Goal: Task Accomplishment & Management: Manage account settings

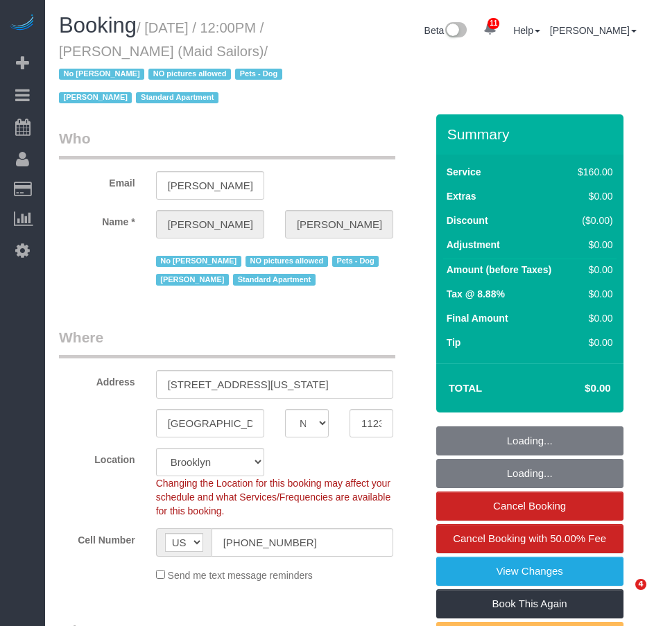
select select "NY"
select select "number:89"
select select "number:90"
select select "number:13"
select select "number:5"
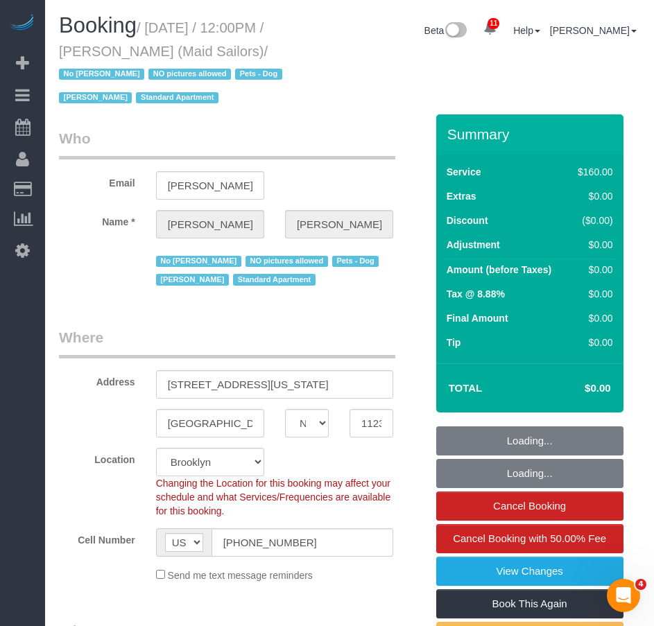
select select "object:894"
select select "string:stripe-pm_1HYyxo4VGloSiKo7NdbNV4bg"
select select "spot1"
select select "object:1420"
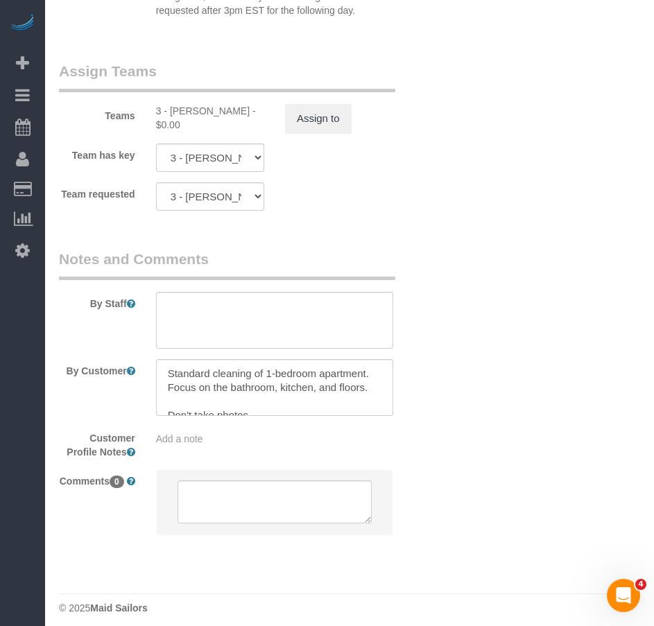
scroll to position [1730, 0]
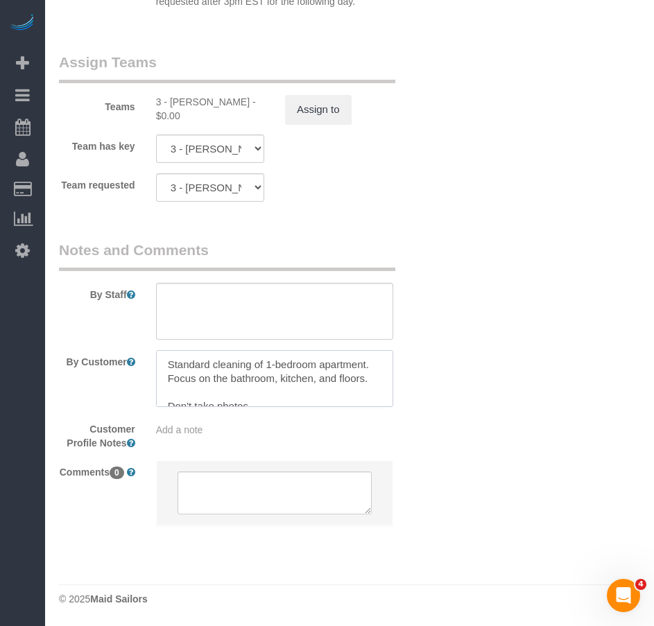
click at [288, 379] on textarea at bounding box center [274, 378] width 237 height 57
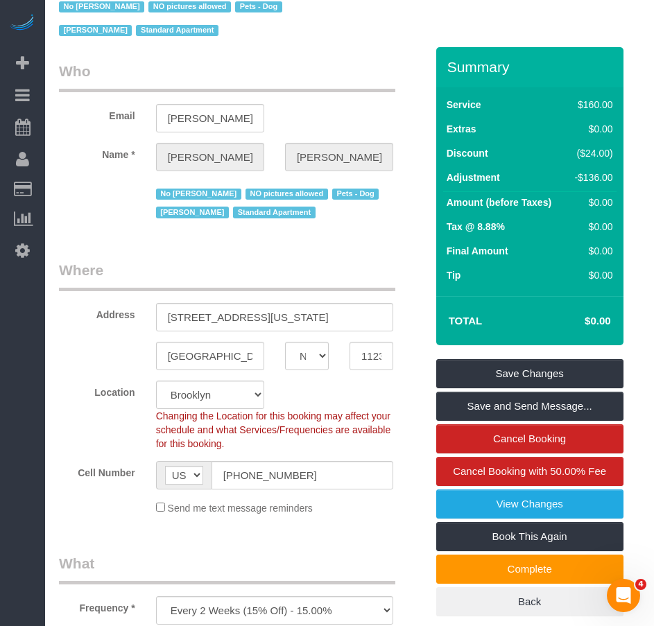
scroll to position [0, 0]
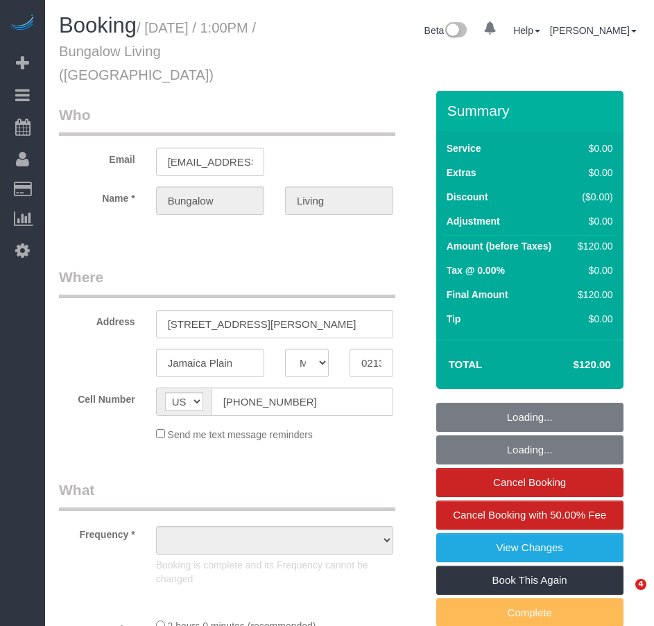
select select "MA"
select select "object:802"
select select "spot1"
select select "number:89"
select select "number:90"
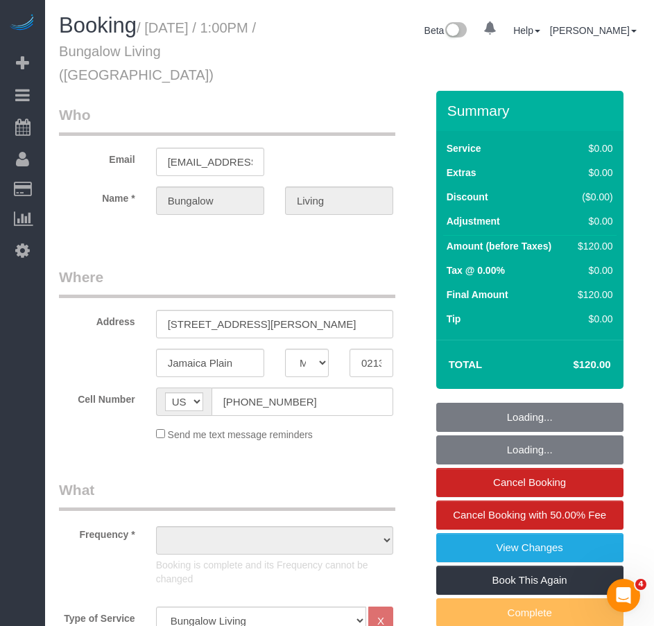
select select "number:15"
select select "number:7"
select select "number:21"
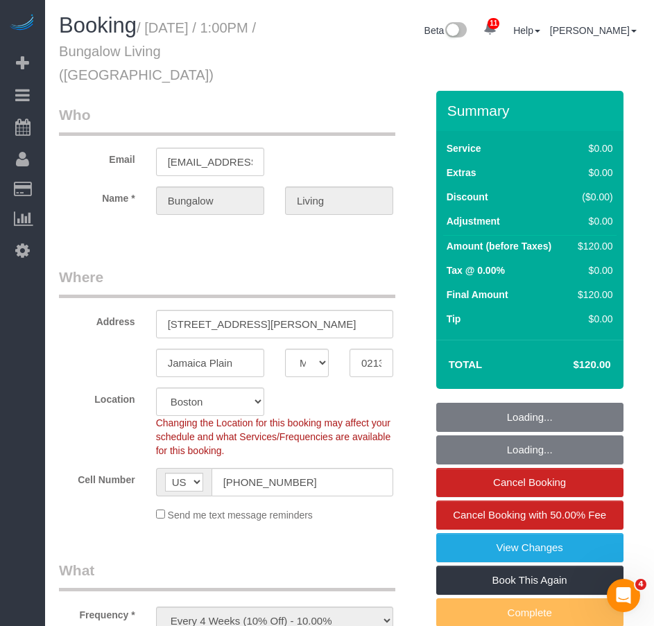
select select "object:1113"
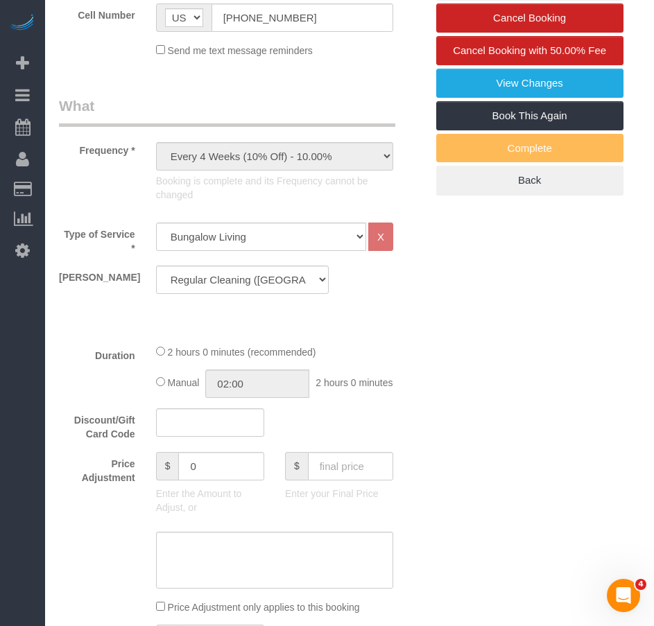
scroll to position [347, 0]
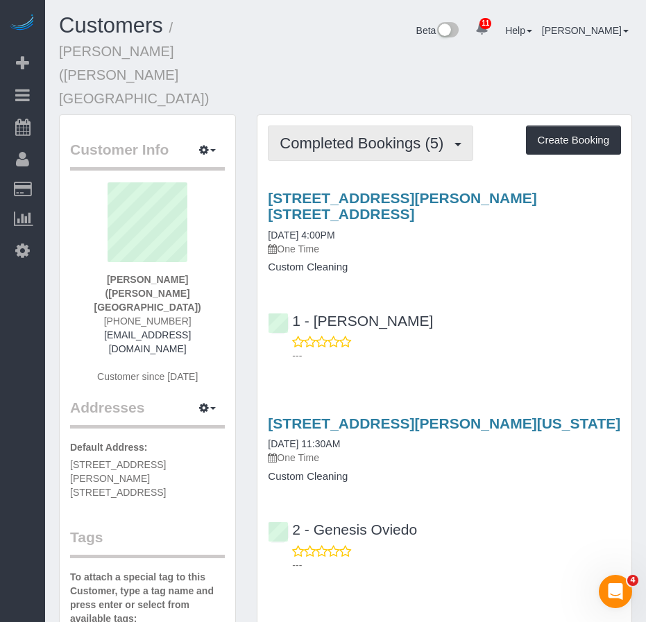
click at [332, 135] on span "Completed Bookings (5)" at bounding box center [364, 143] width 171 height 17
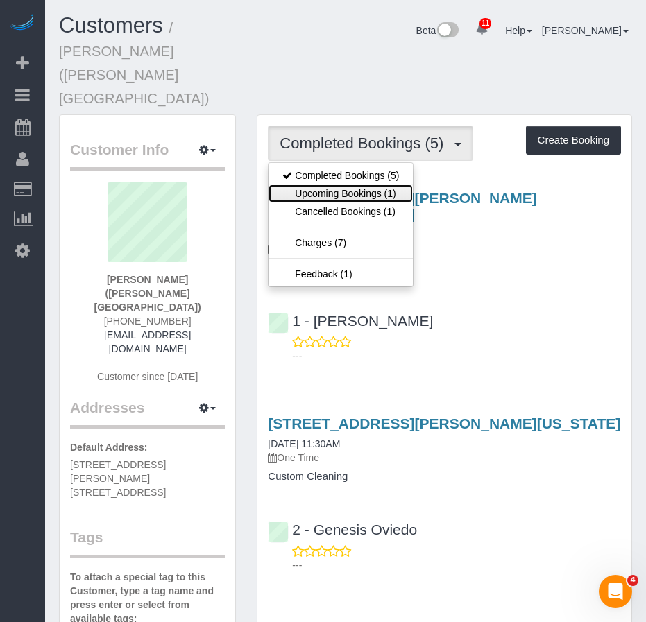
click at [330, 184] on link "Upcoming Bookings (1)" at bounding box center [340, 193] width 144 height 18
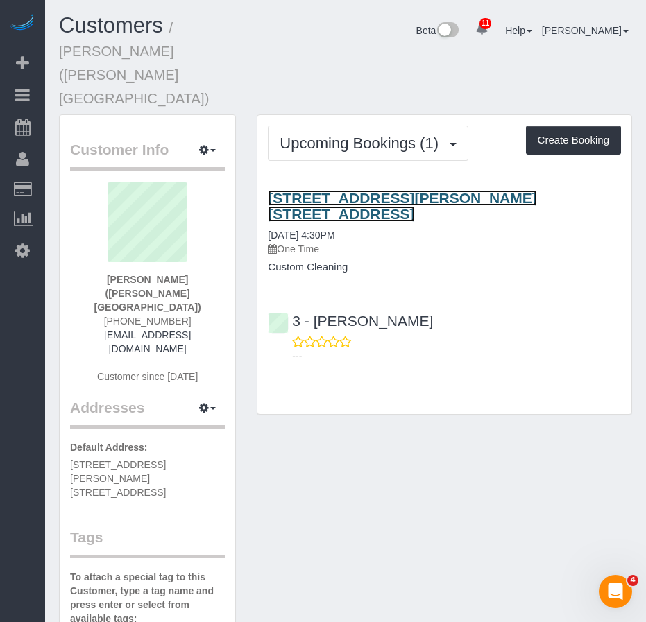
click at [317, 190] on link "540 Fulton Street, Apt. 26f, Brooklyn, NY 11201" at bounding box center [402, 206] width 268 height 32
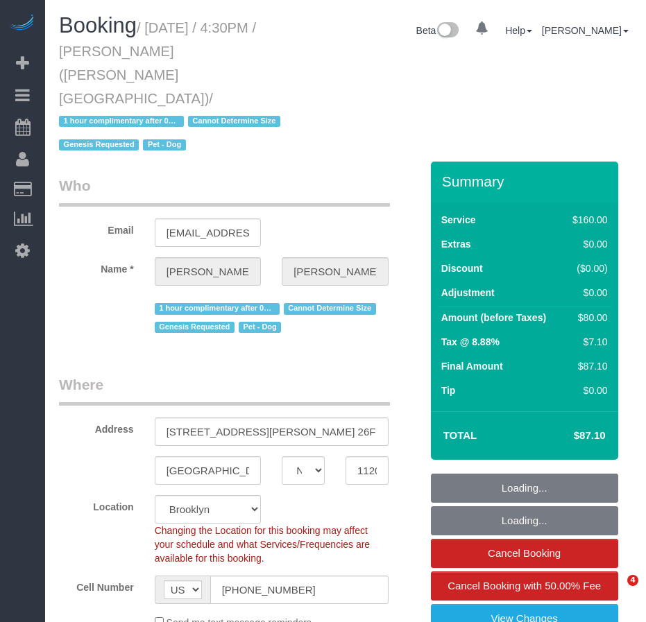
select select "NY"
select select "number:89"
select select "number:90"
select select "number:13"
select select "number:5"
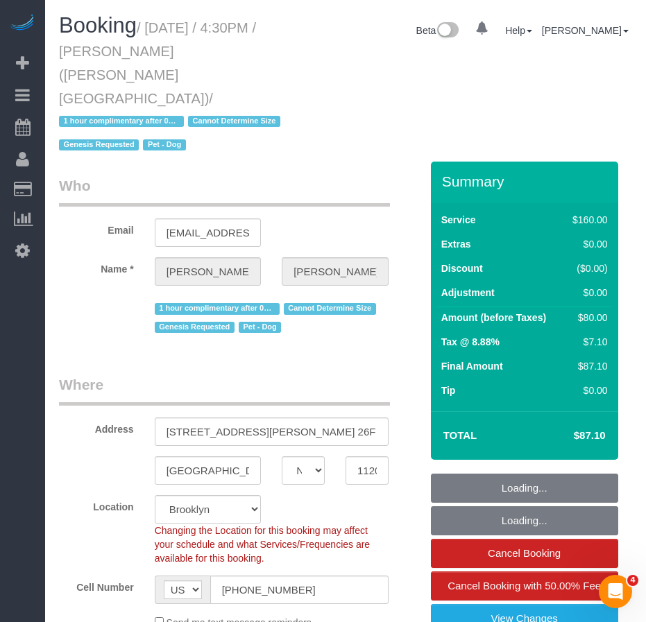
select select "object:886"
select select "string:stripe-pm_1Rw2sN4VGloSiKo7asNigdh0"
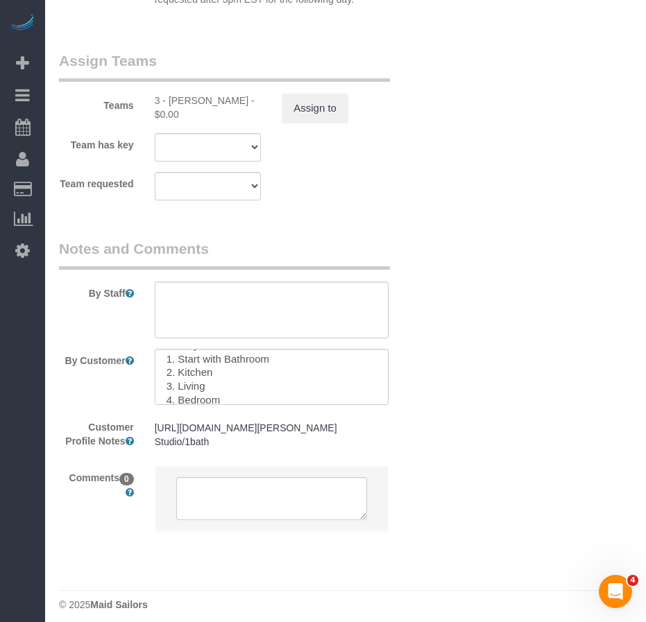
scroll to position [28, 0]
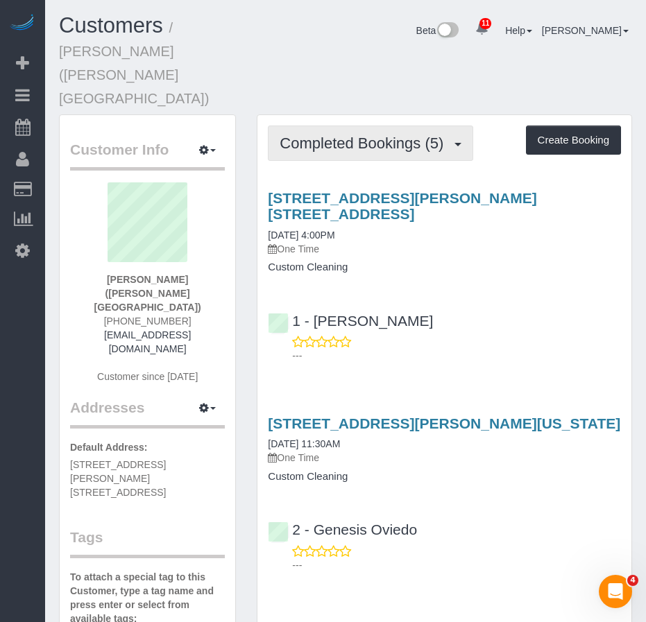
click at [334, 135] on span "Completed Bookings (5)" at bounding box center [364, 143] width 171 height 17
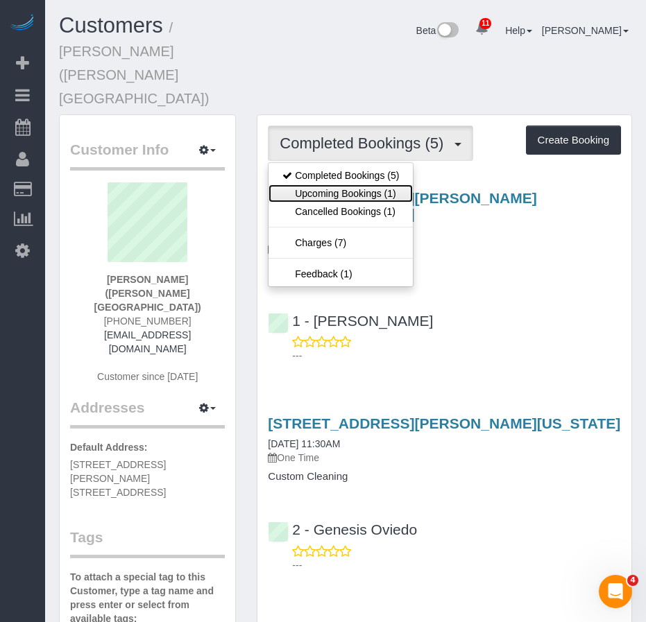
click at [329, 184] on link "Upcoming Bookings (1)" at bounding box center [340, 193] width 144 height 18
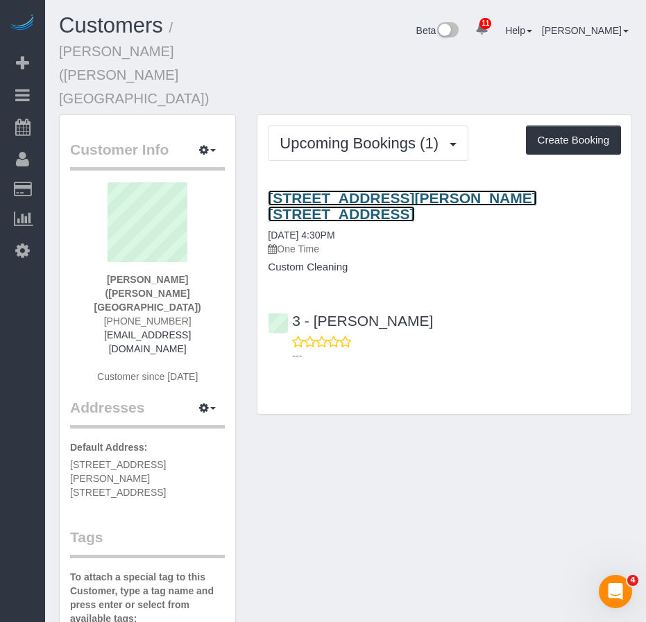
click at [347, 190] on link "540 Fulton Street, Apt. 26f, Brooklyn, NY 11201" at bounding box center [402, 206] width 268 height 32
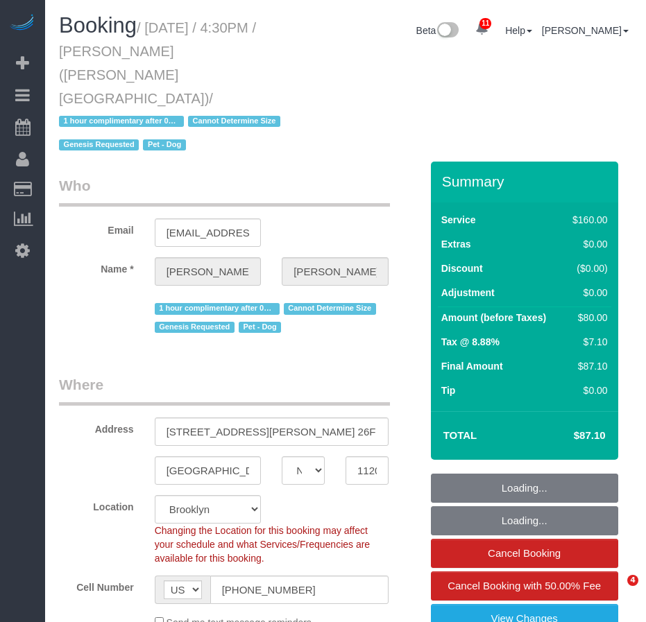
select select "NY"
select select "number:89"
select select "number:90"
select select "number:13"
select select "number:5"
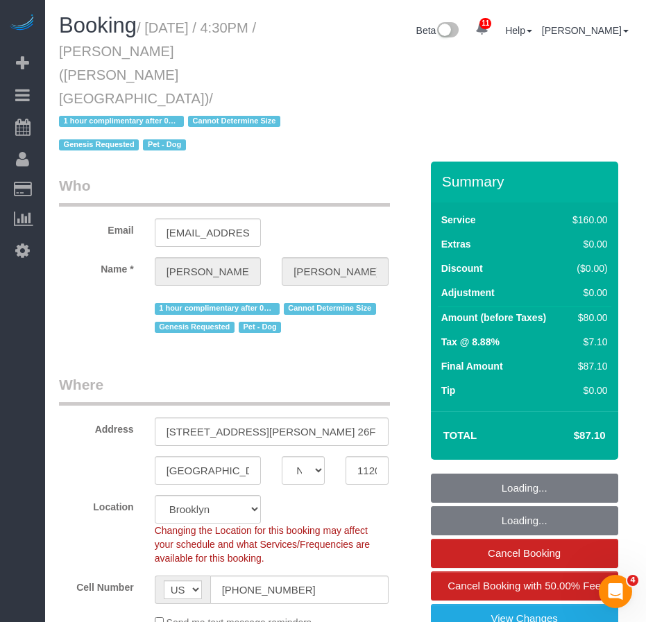
select select "object:1025"
select select "string:stripe-pm_1Rw2sN4VGloSiKo7asNigdh0"
select select "object:1422"
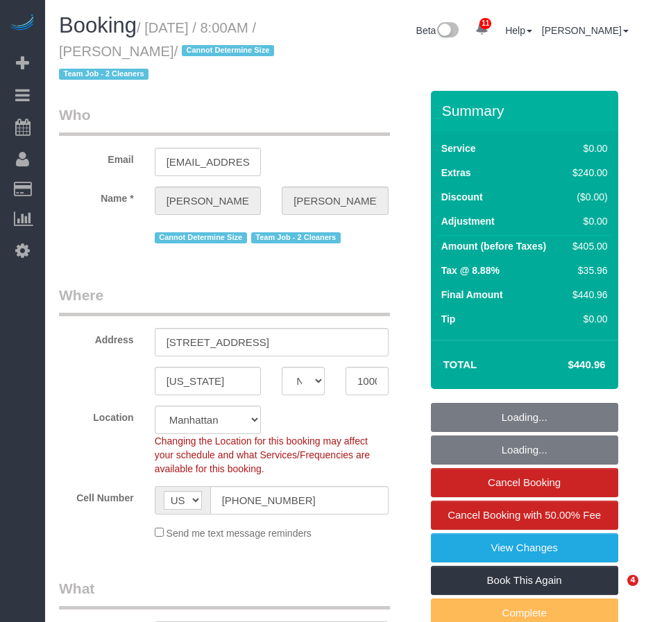
select select "NY"
select select "2"
select select "string:stripe-pm_1RxLXL4VGloSiKo7KWL6wPfX"
select select "spot1"
select select "number:89"
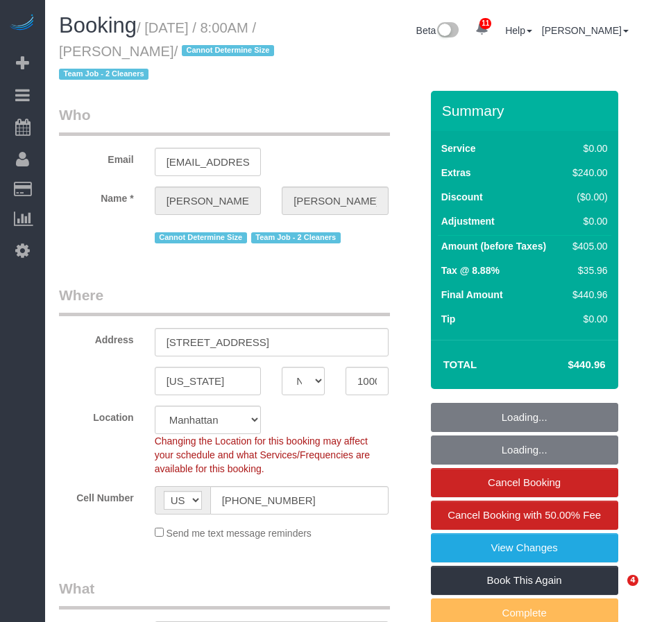
select select "number:69"
select select "number:15"
select select "number:5"
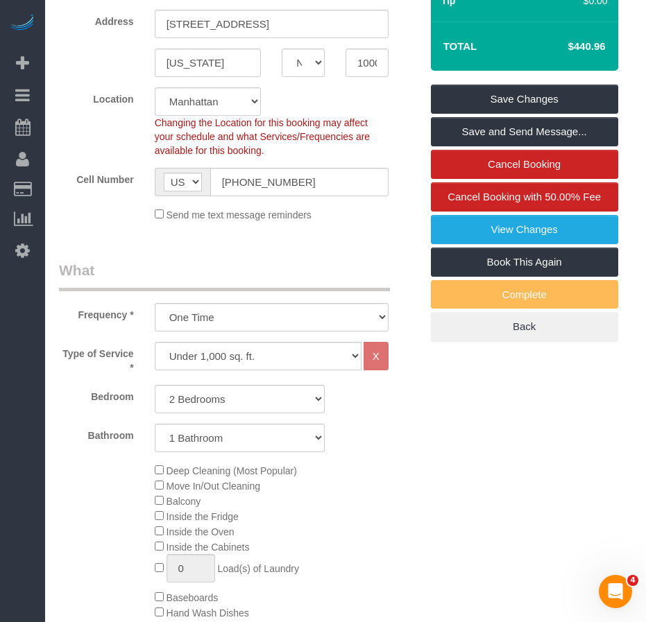
scroll to position [208, 0]
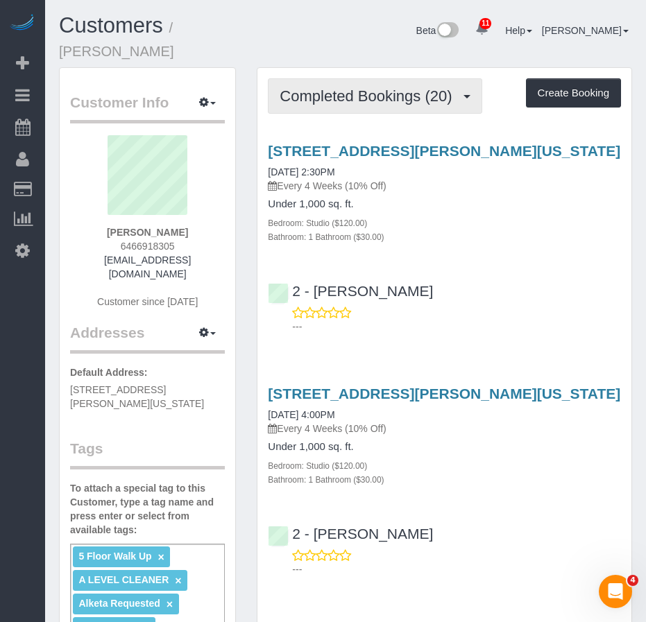
click at [358, 87] on span "Completed Bookings (20)" at bounding box center [368, 95] width 179 height 17
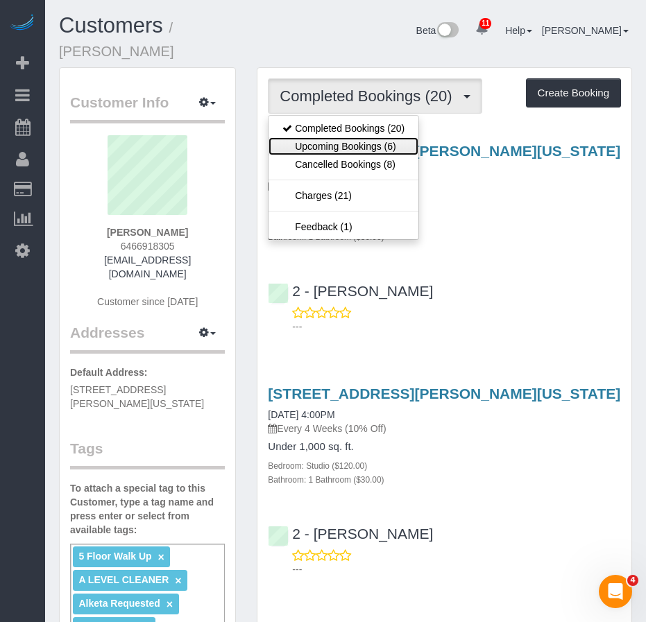
click at [354, 137] on link "Upcoming Bookings (6)" at bounding box center [343, 146] width 150 height 18
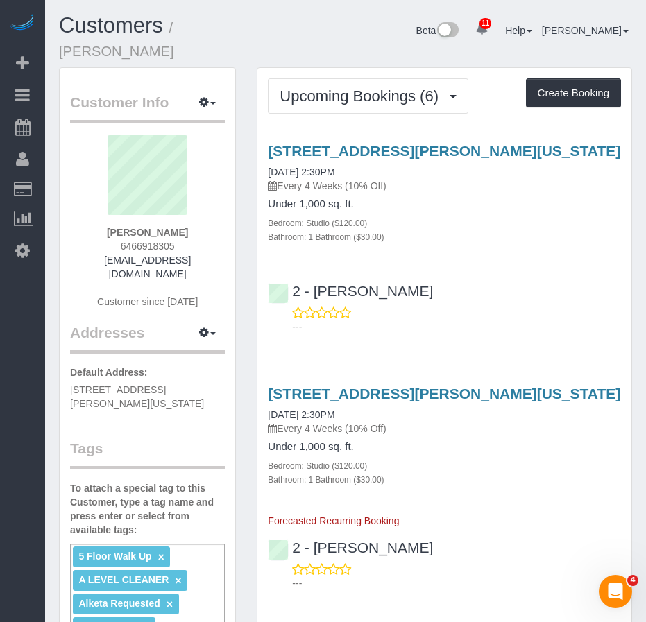
scroll to position [69, 0]
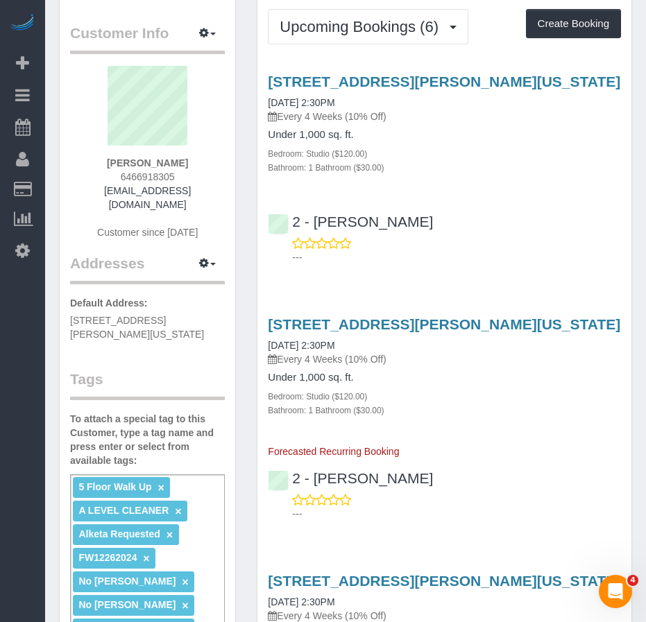
drag, startPoint x: 126, startPoint y: 147, endPoint x: 191, endPoint y: 147, distance: 64.5
click at [191, 147] on div "[PERSON_NAME] 6466918305 [EMAIL_ADDRESS][DOMAIN_NAME] Customer since [DATE]" at bounding box center [147, 159] width 155 height 187
copy strong "[PERSON_NAME]"
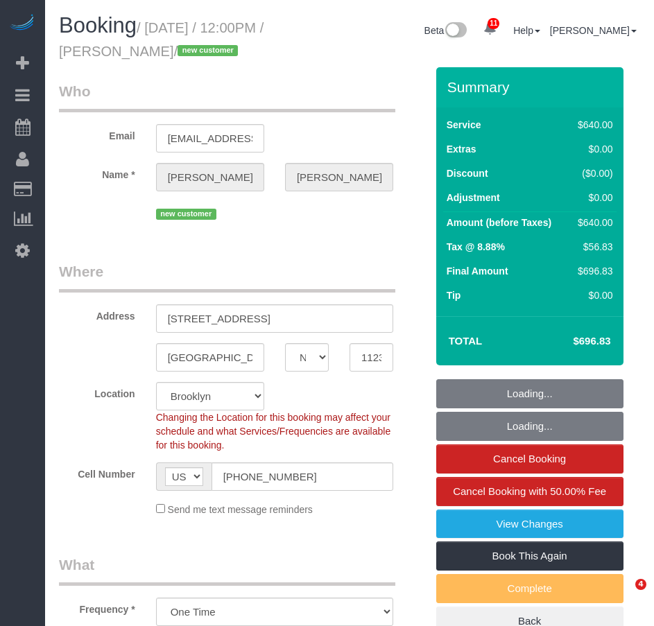
select select "NY"
select select "object:733"
select select "string:stripe-pm_1RxuW84VGloSiKo7KBIWeOck"
select select "spot1"
select select "number:58"
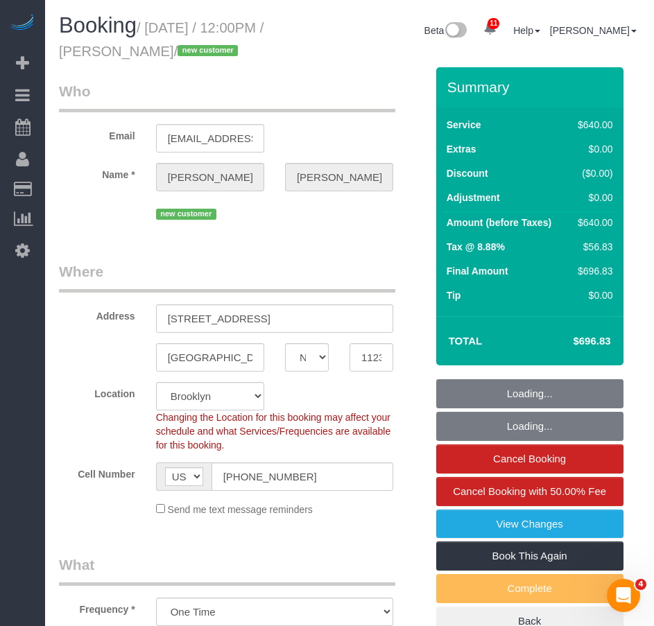
select select "number:75"
select select "number:15"
select select "number:5"
select select "240"
